Goal: Task Accomplishment & Management: Use online tool/utility

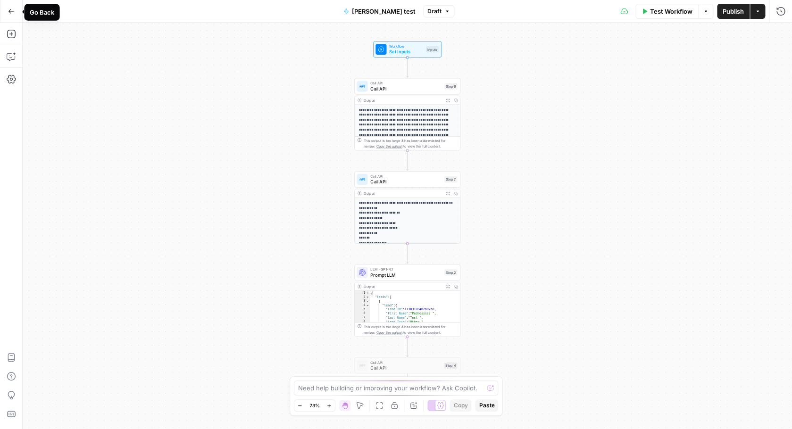
click at [7, 8] on button "Go Back" at bounding box center [11, 11] width 17 height 17
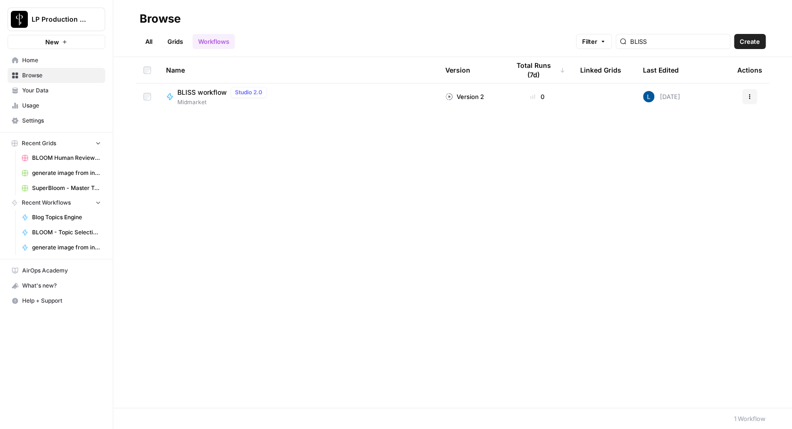
click at [213, 92] on span "BLISS workflow" at bounding box center [202, 92] width 50 height 9
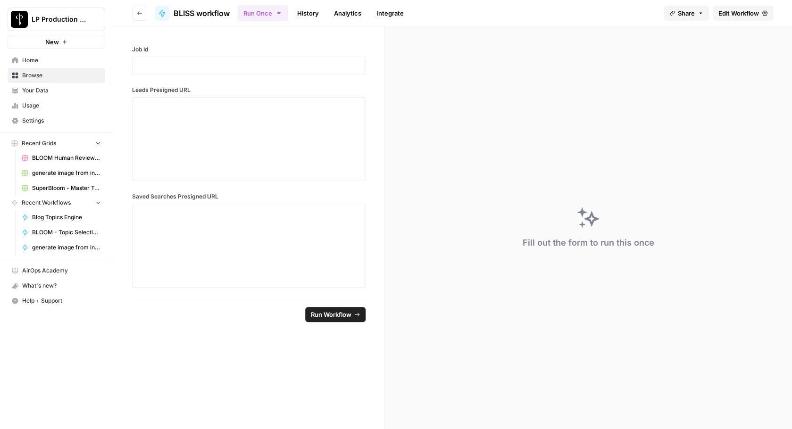
click at [758, 8] on link "Edit Workflow" at bounding box center [743, 13] width 60 height 15
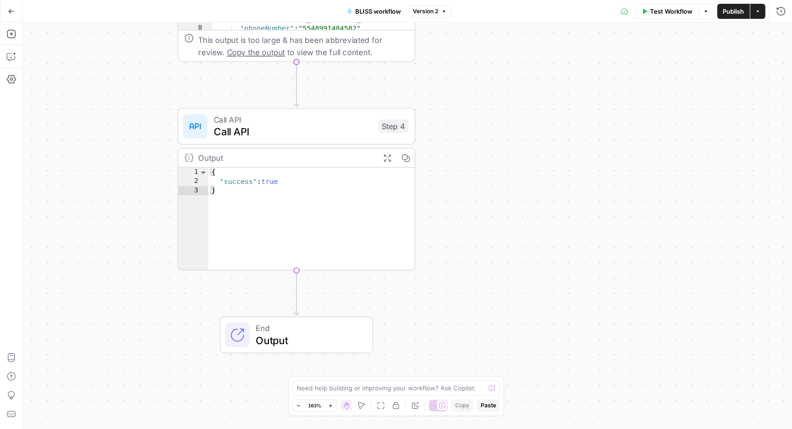
click at [312, 125] on span "Call API" at bounding box center [293, 132] width 159 height 16
